Goal: Information Seeking & Learning: Understand process/instructions

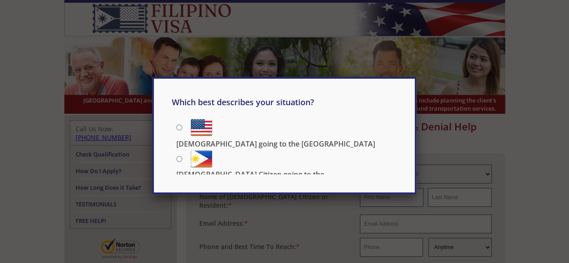
click at [179, 126] on input "[DEMOGRAPHIC_DATA] going to the [GEOGRAPHIC_DATA]" at bounding box center [179, 128] width 6 height 6
radio input "true"
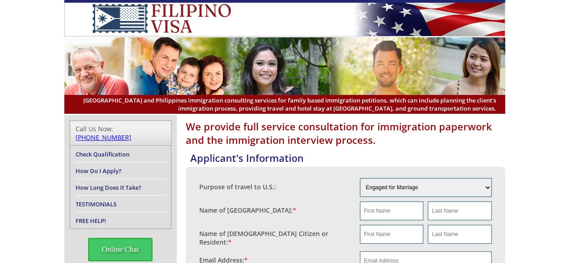
click at [163, 17] on img at bounding box center [161, 18] width 167 height 29
